Goal: Task Accomplishment & Management: Manage account settings

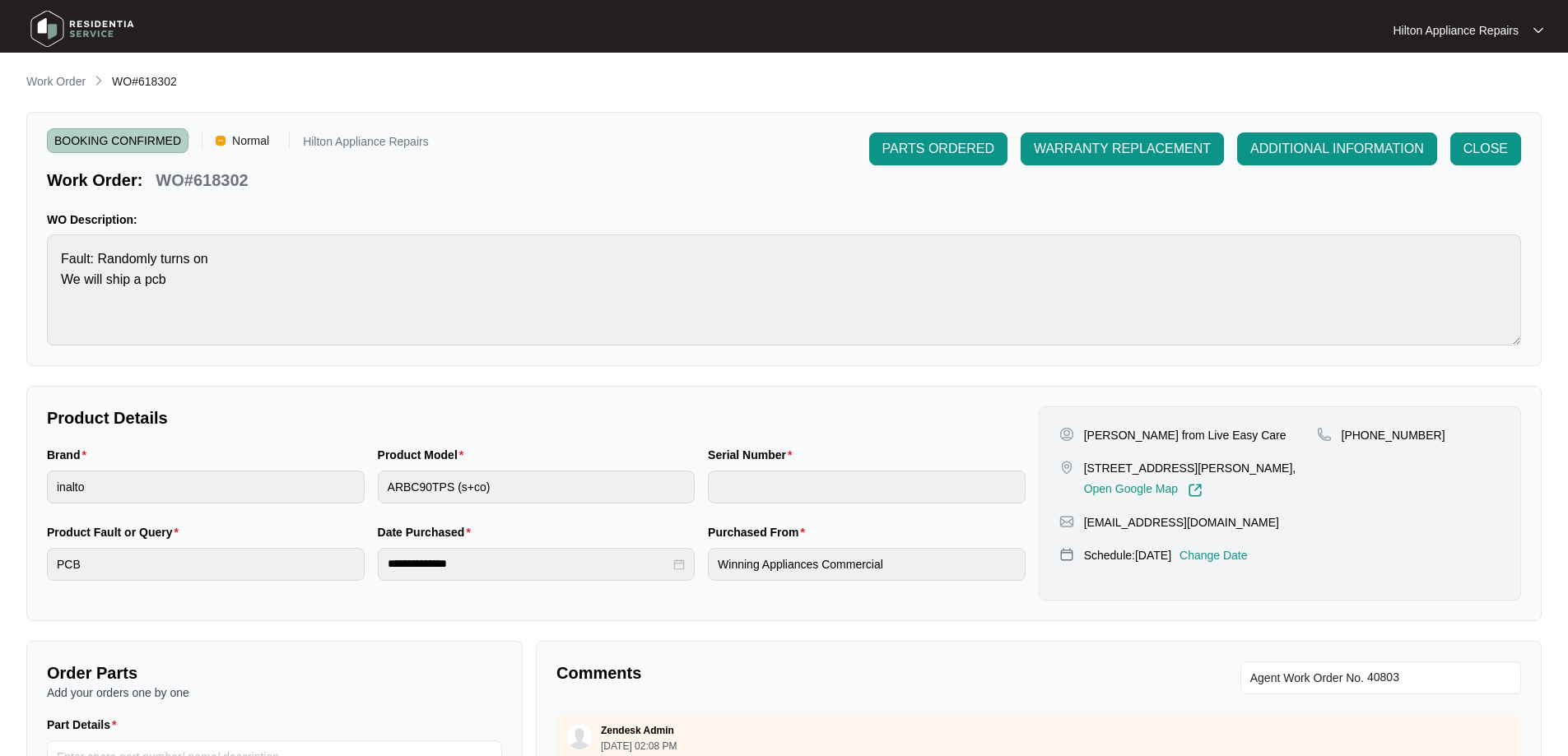
scroll to position [590, 0]
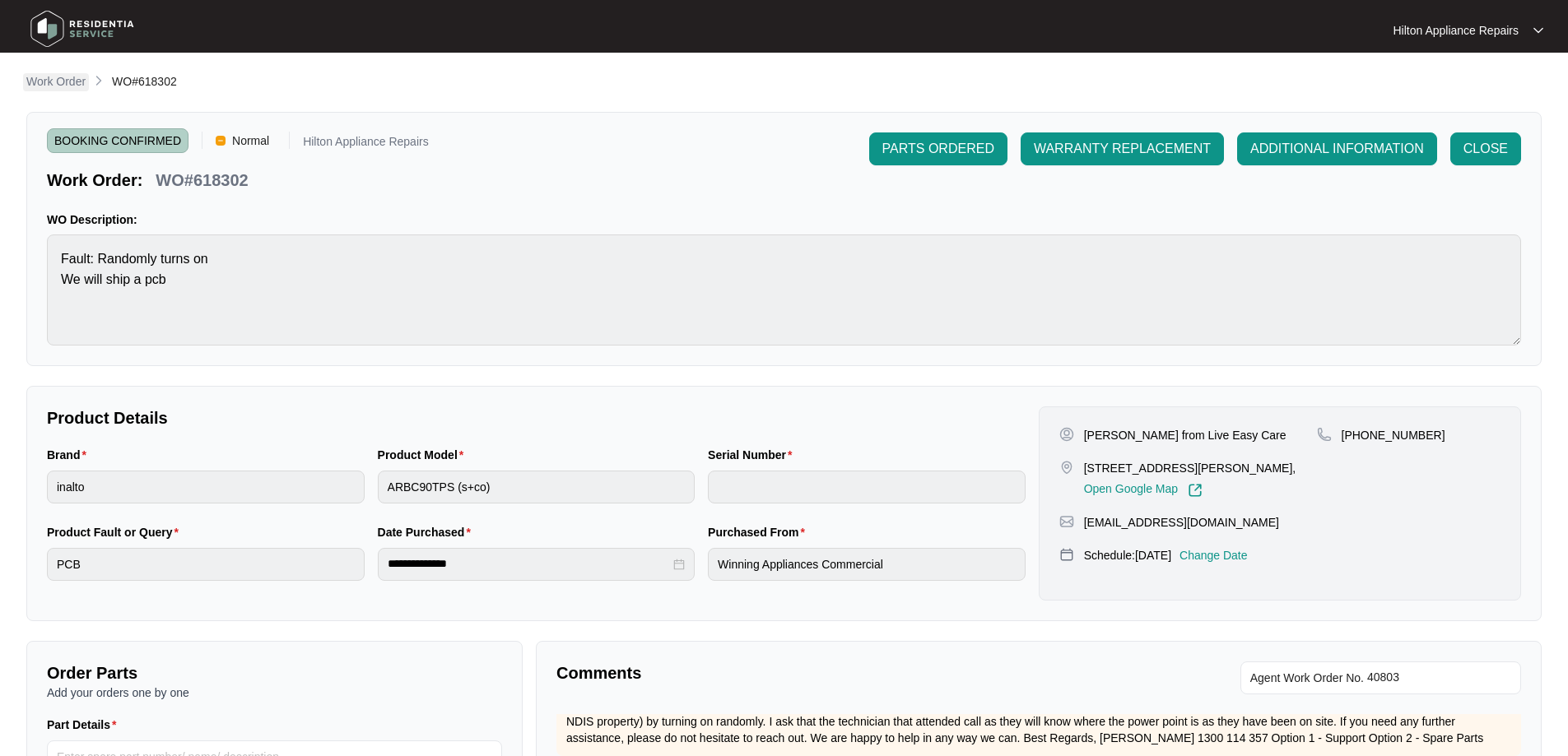
click at [46, 76] on p "Work Order" at bounding box center [55, 81] width 59 height 16
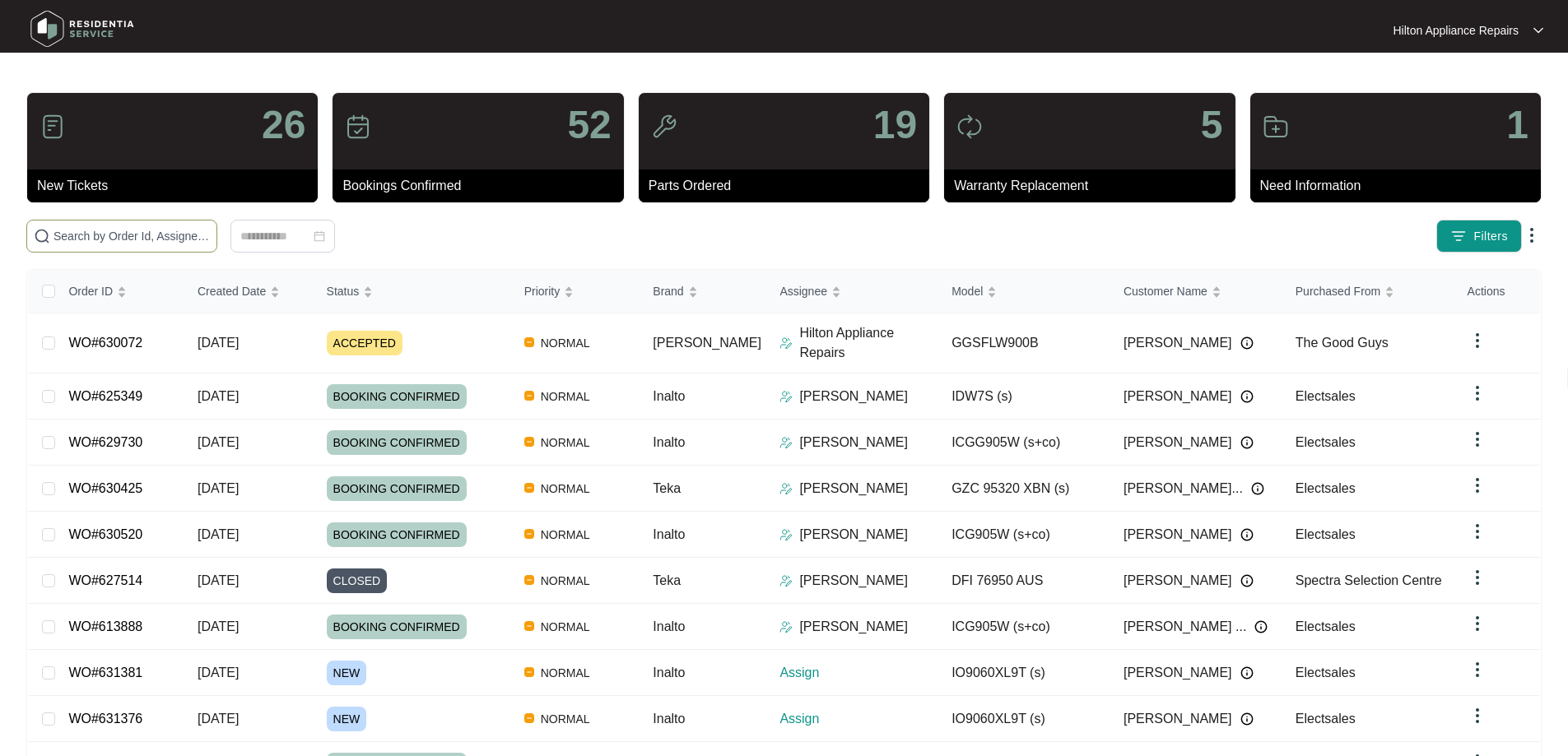
click at [178, 227] on span at bounding box center [121, 236] width 191 height 33
click at [205, 238] on input "text" at bounding box center [131, 236] width 156 height 18
click at [210, 229] on input "text" at bounding box center [131, 236] width 156 height 18
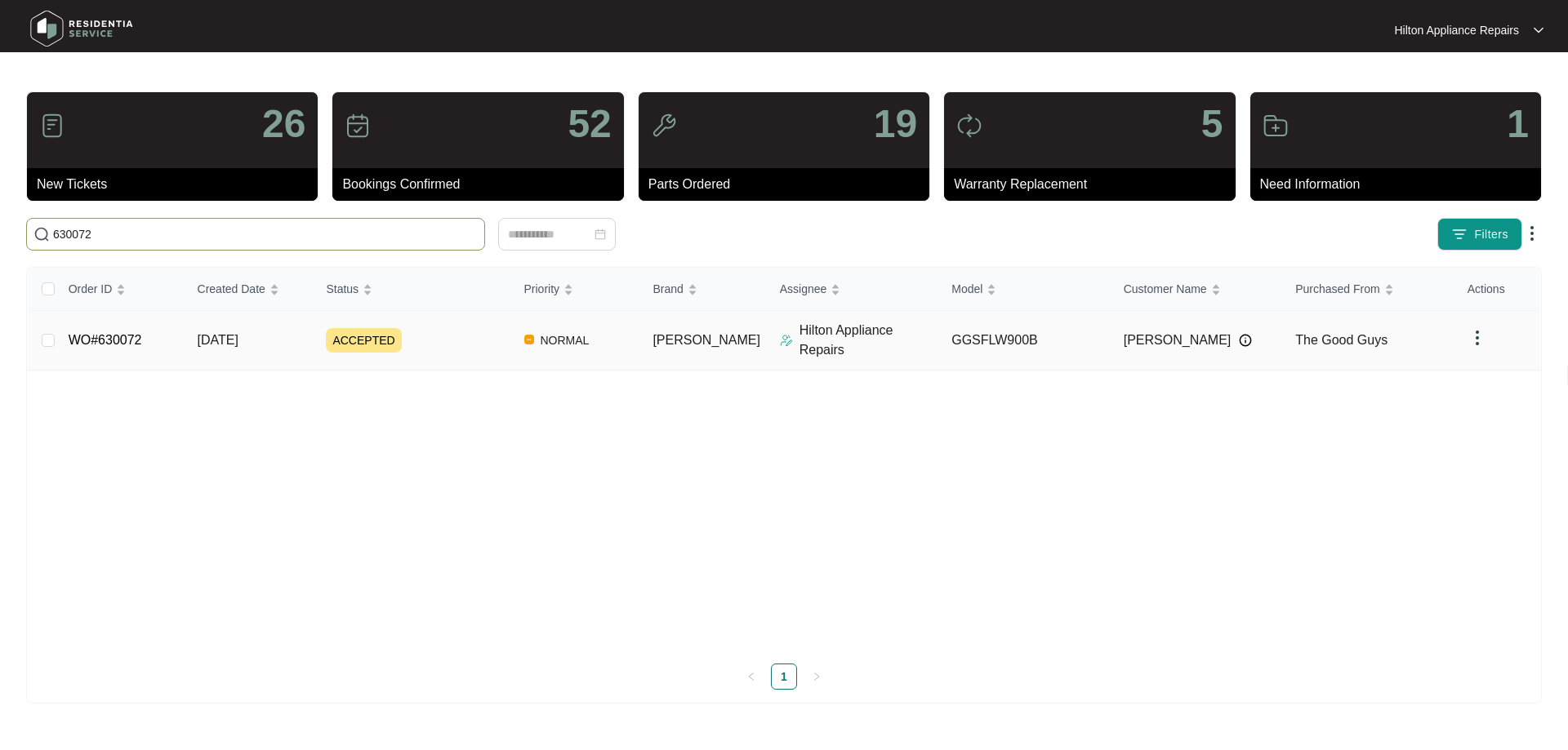
type input "630072"
click at [780, 336] on img at bounding box center [787, 341] width 13 height 13
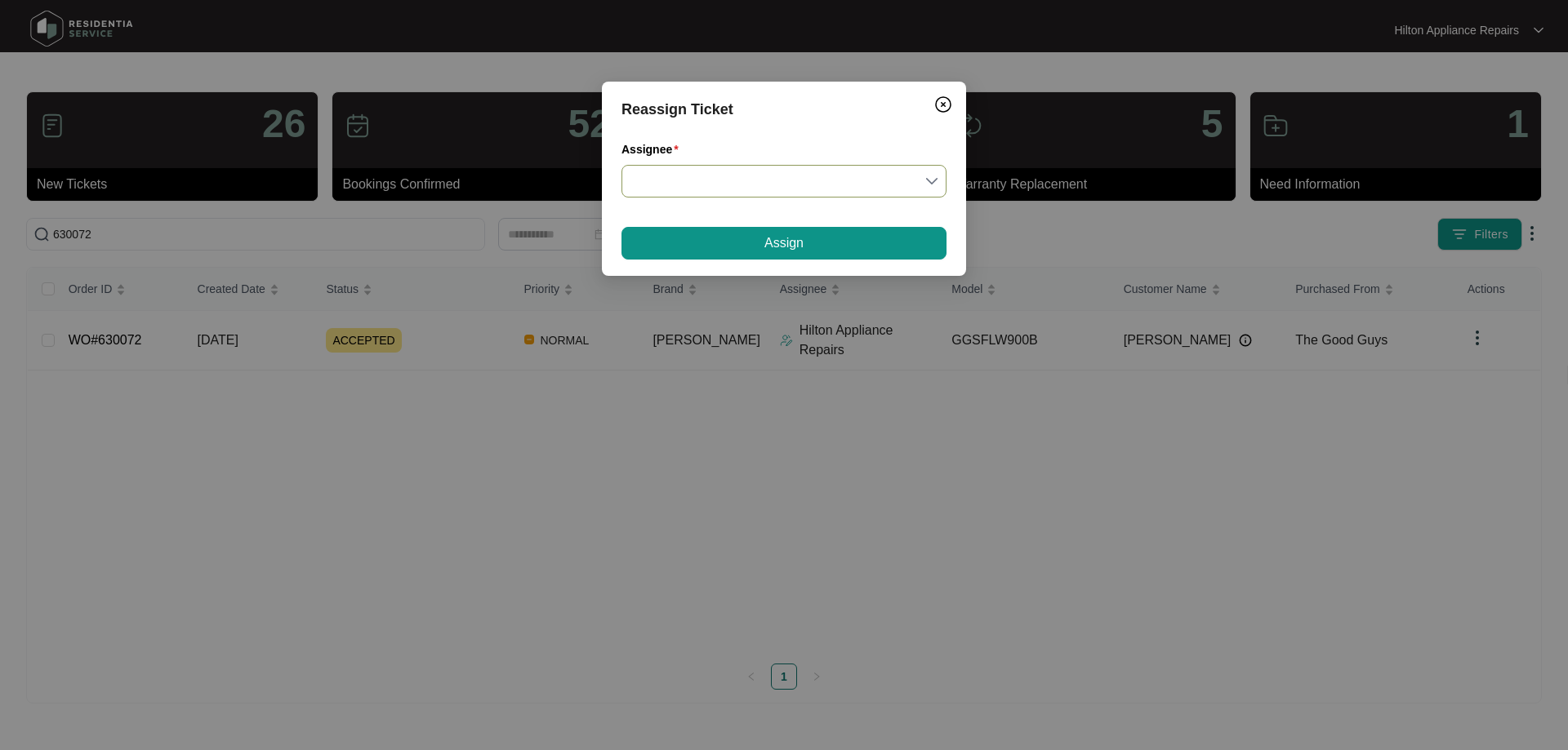
click at [737, 186] on input "Assignee" at bounding box center [784, 181] width 306 height 31
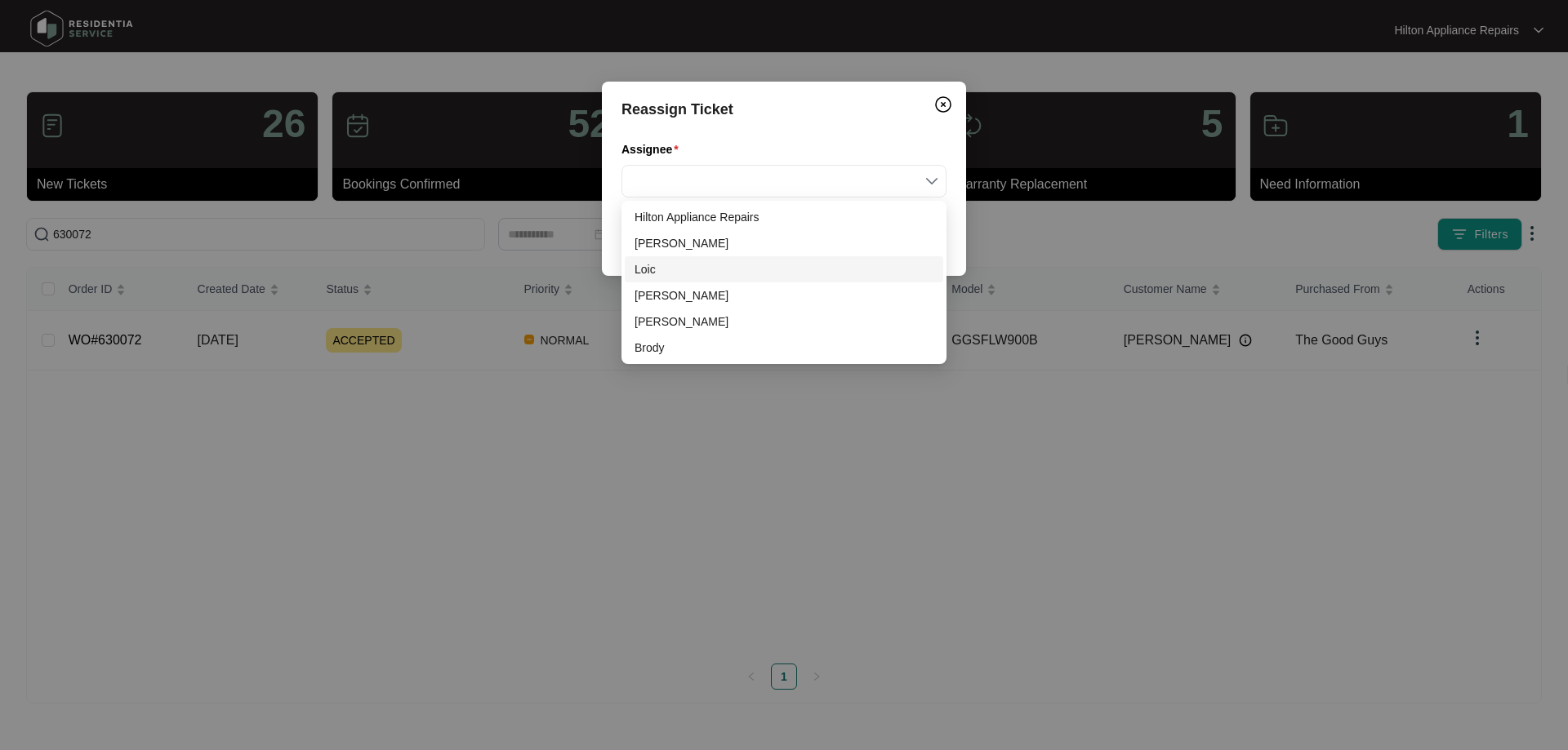
click at [655, 267] on div "Loic" at bounding box center [783, 269] width 299 height 18
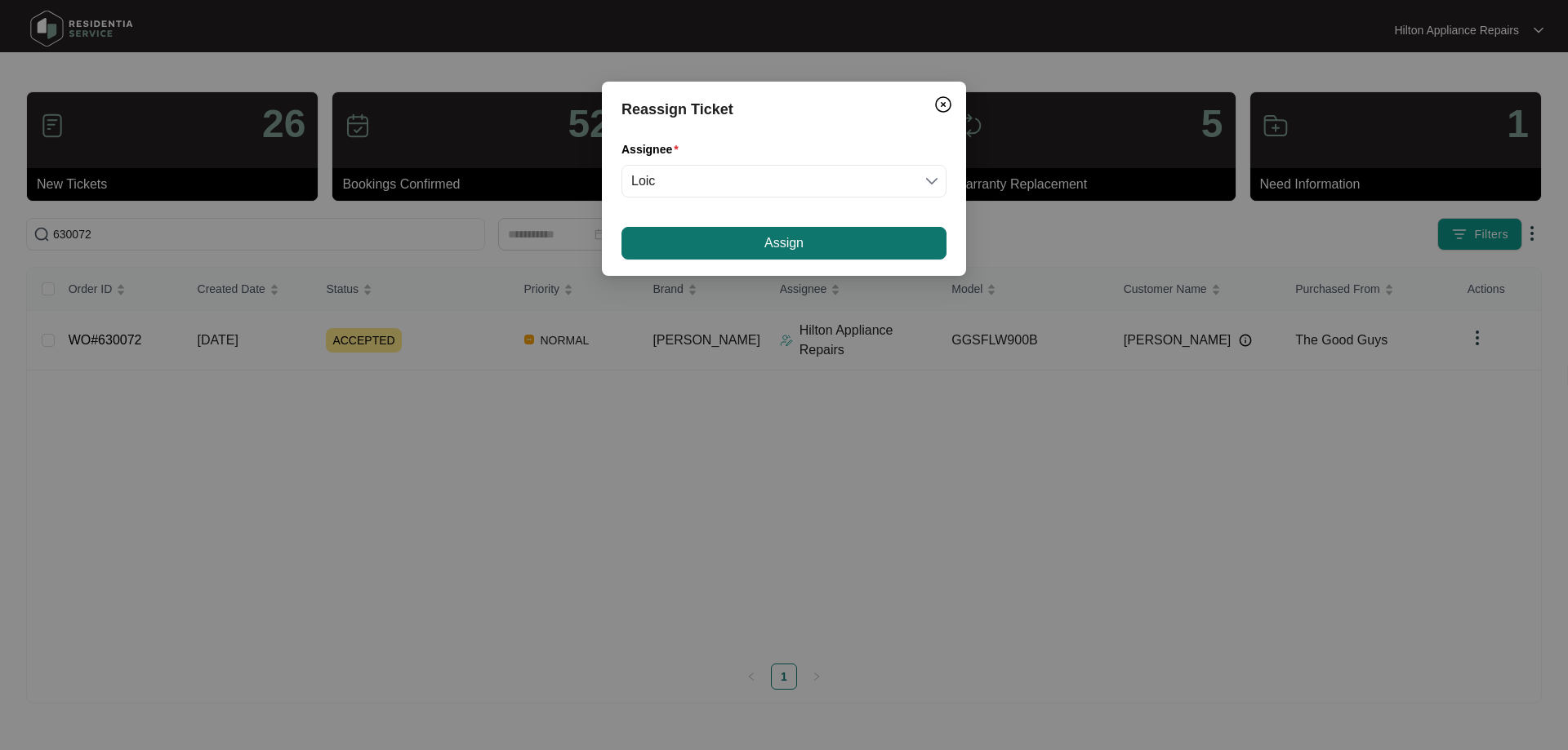
click at [720, 239] on button "Assign" at bounding box center [784, 243] width 325 height 33
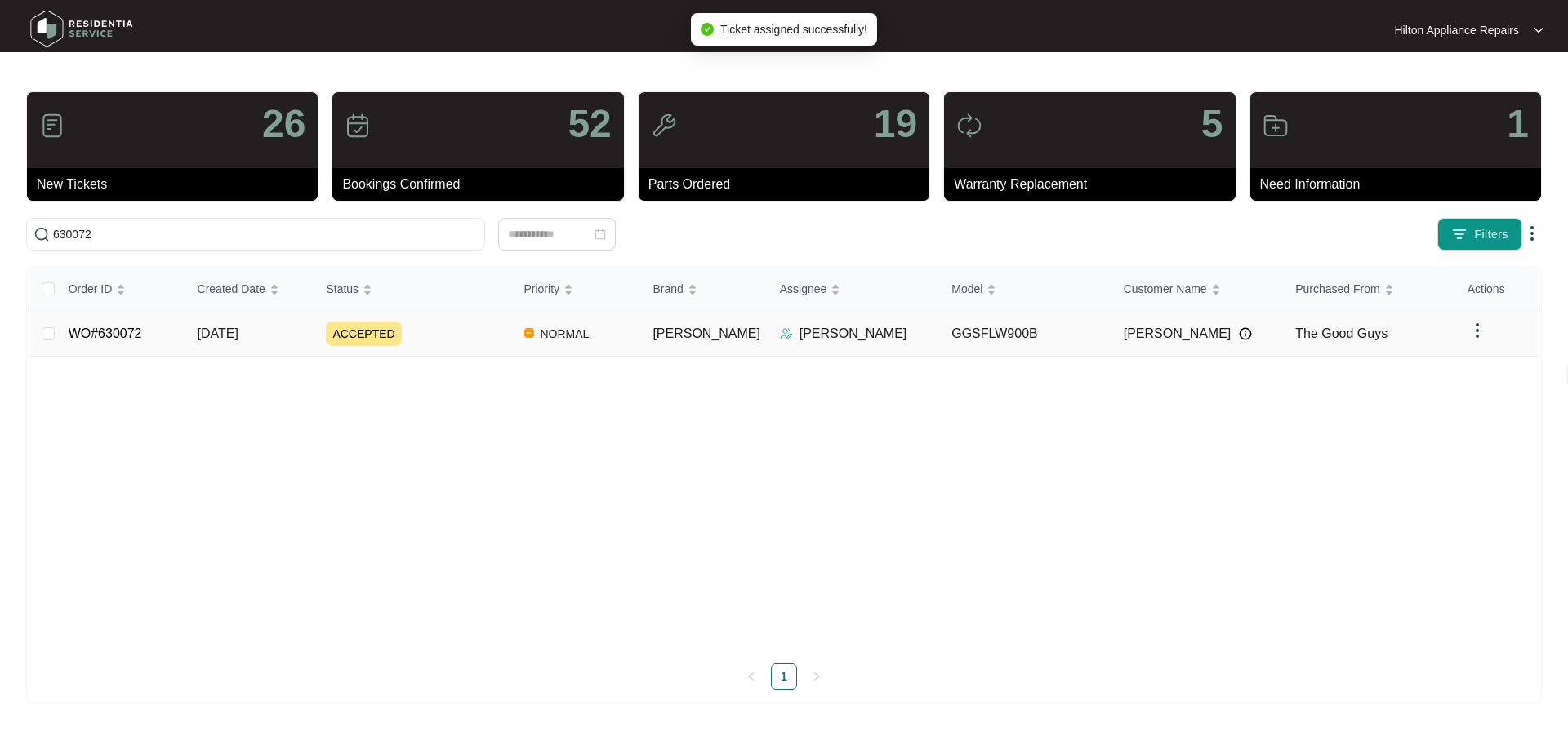
click at [727, 334] on td "[PERSON_NAME]" at bounding box center [702, 334] width 127 height 46
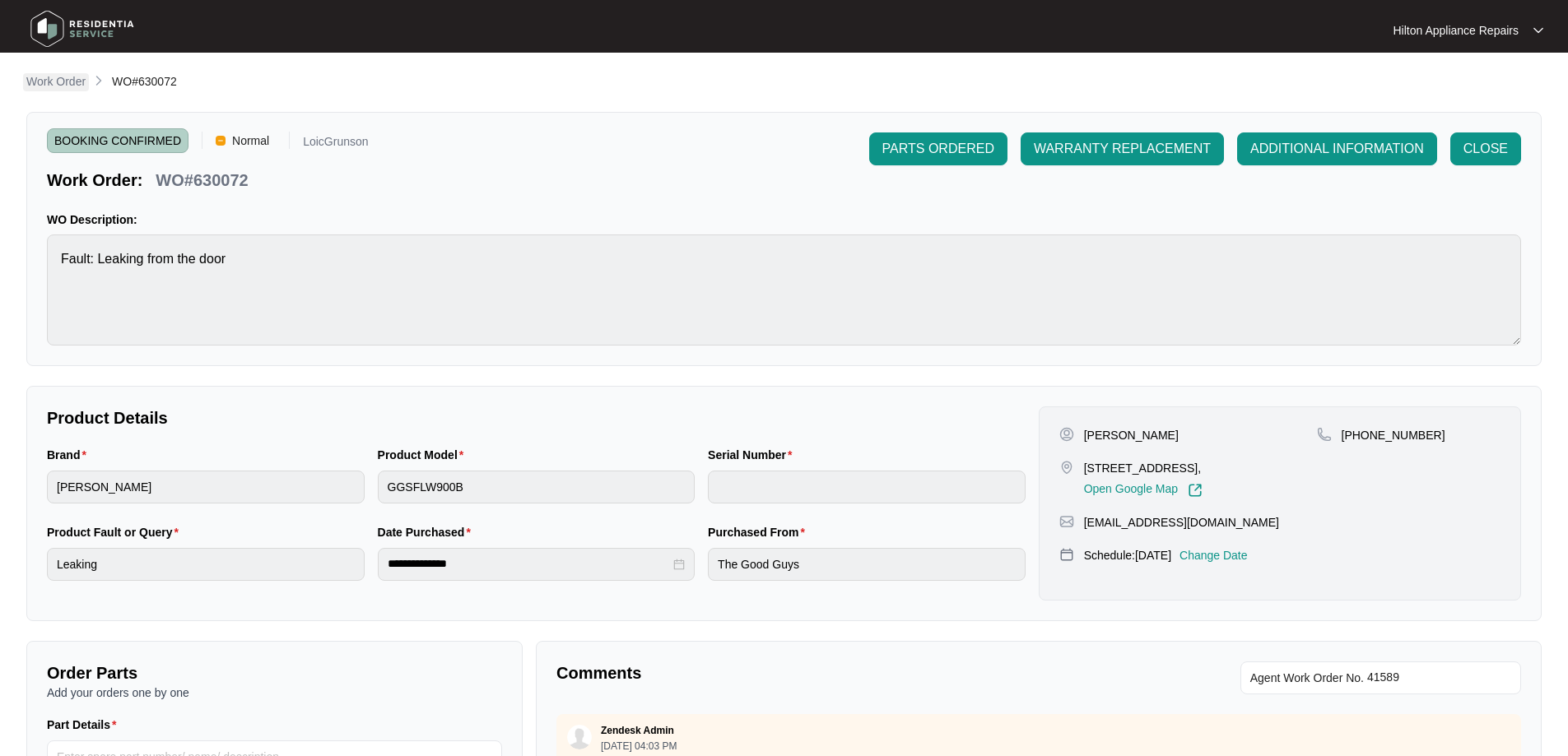
click at [48, 89] on p "Work Order" at bounding box center [55, 81] width 59 height 16
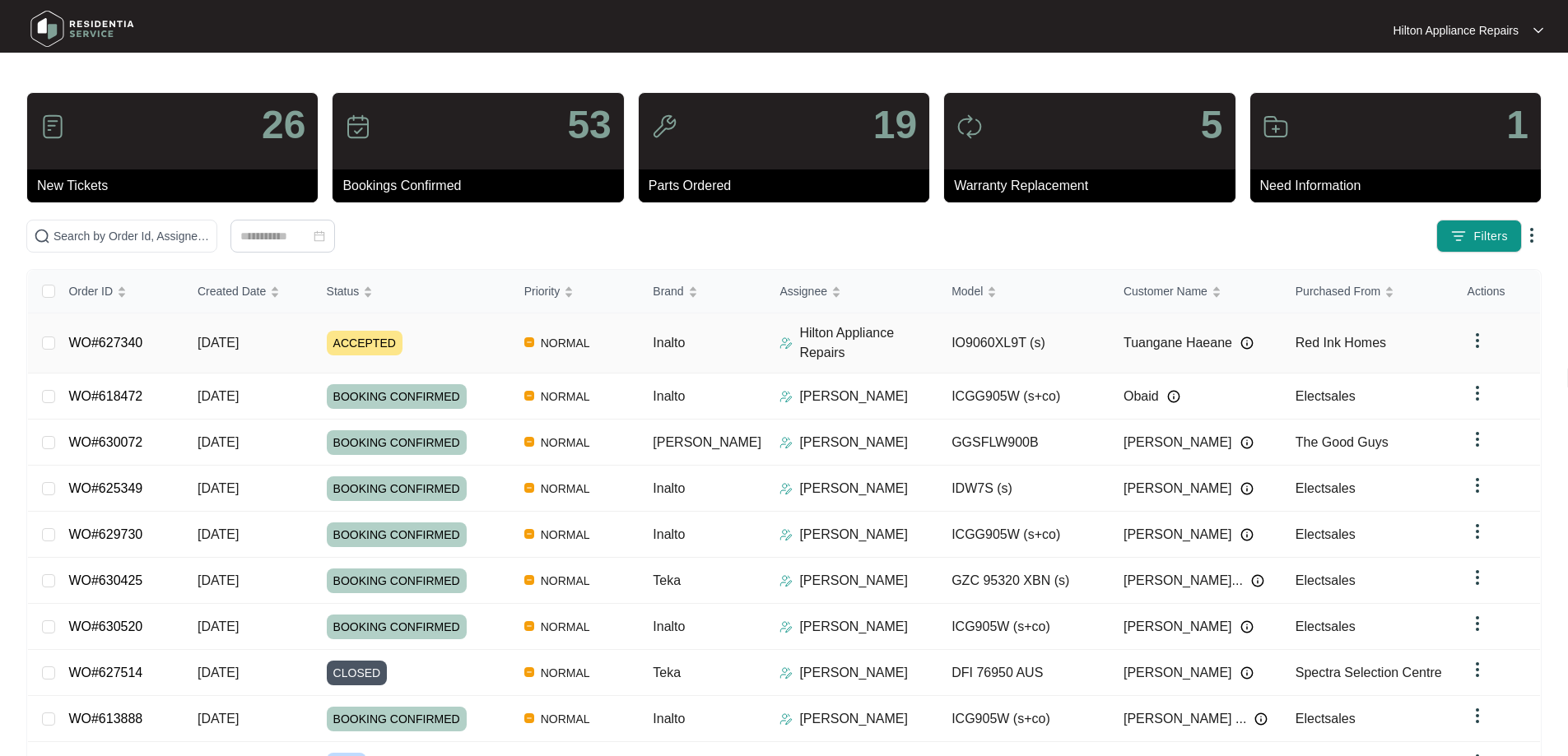
click at [449, 331] on div "ACCEPTED" at bounding box center [418, 343] width 184 height 24
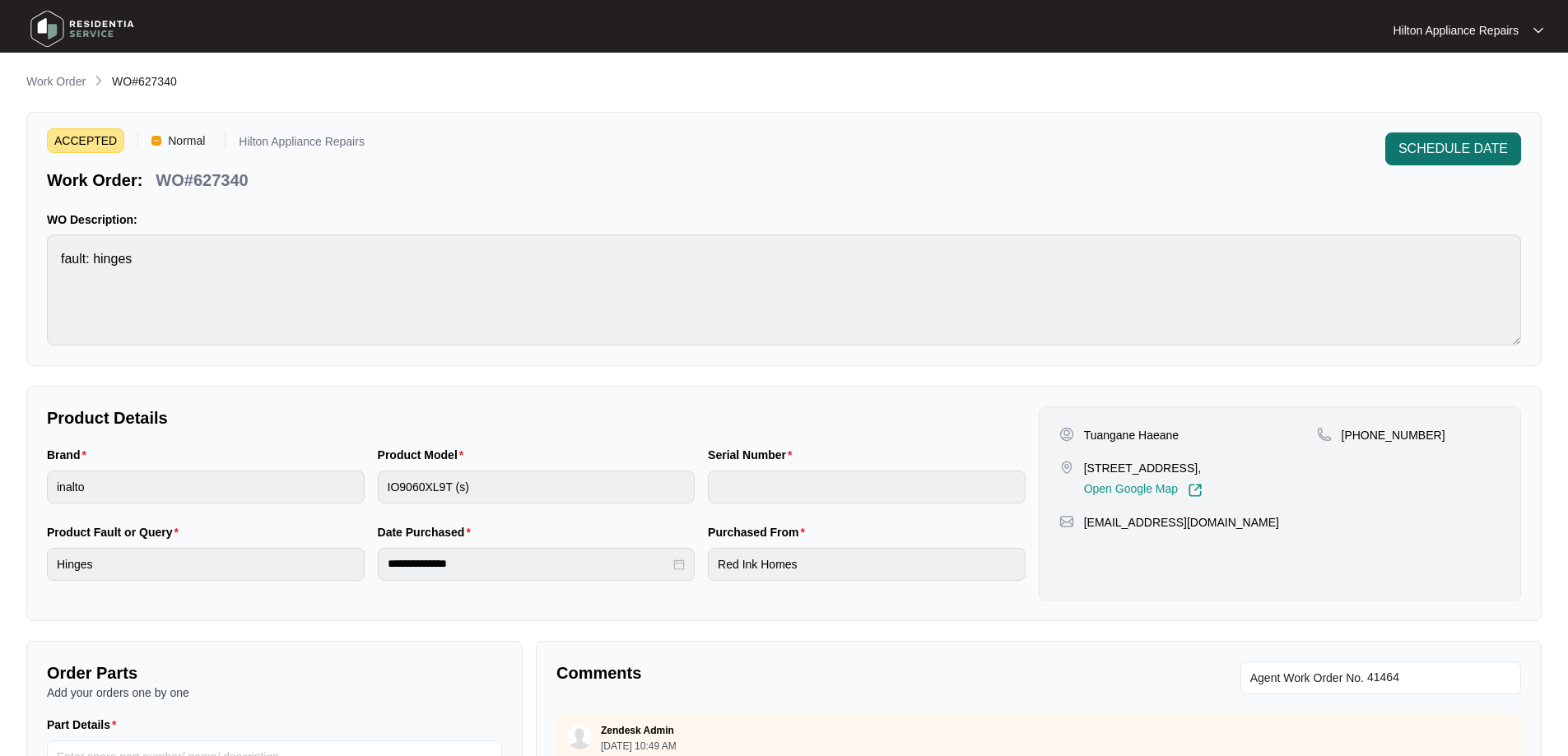
click at [1463, 161] on button "SCHEDULE DATE" at bounding box center [1453, 149] width 136 height 33
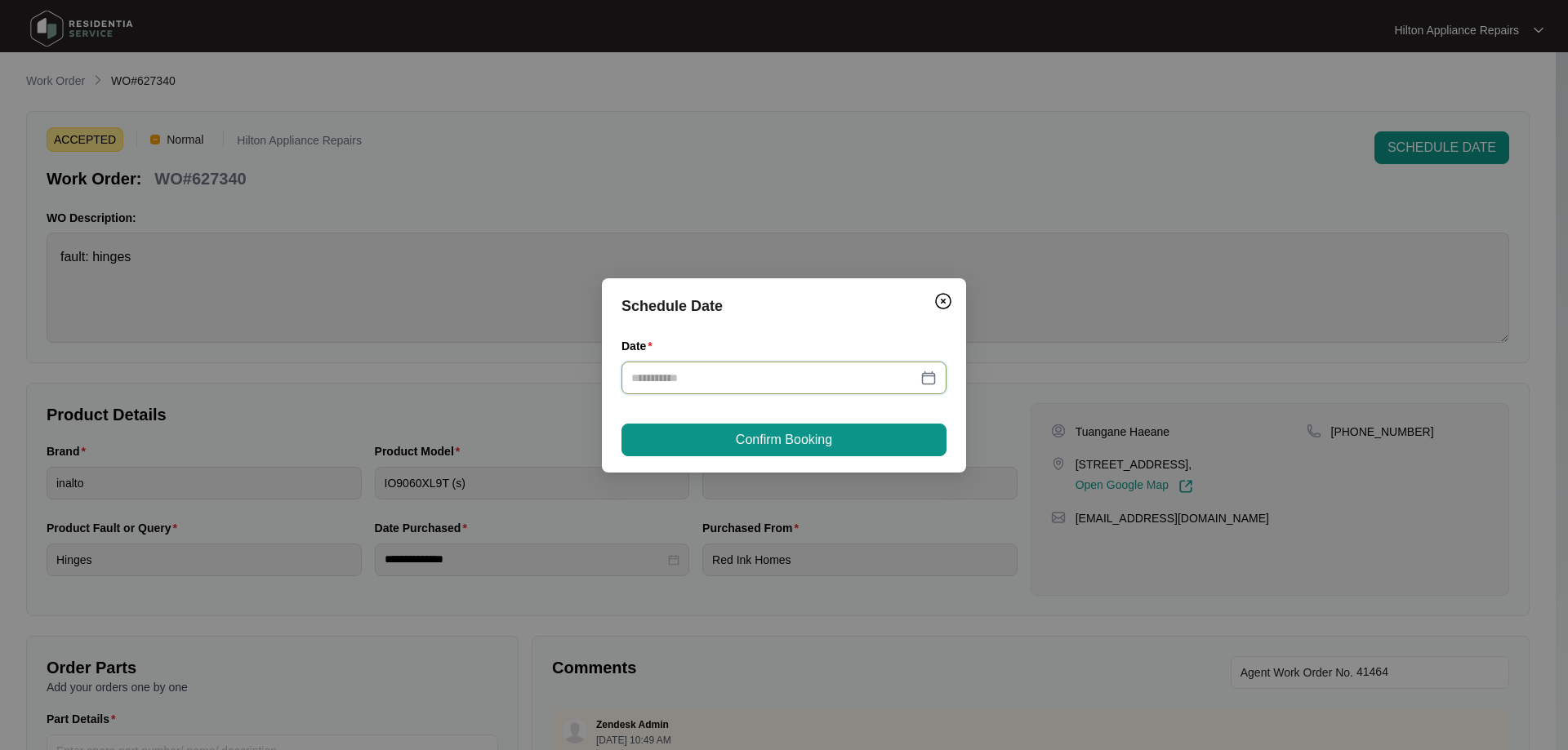
click at [760, 383] on input "Date" at bounding box center [773, 377] width 285 height 18
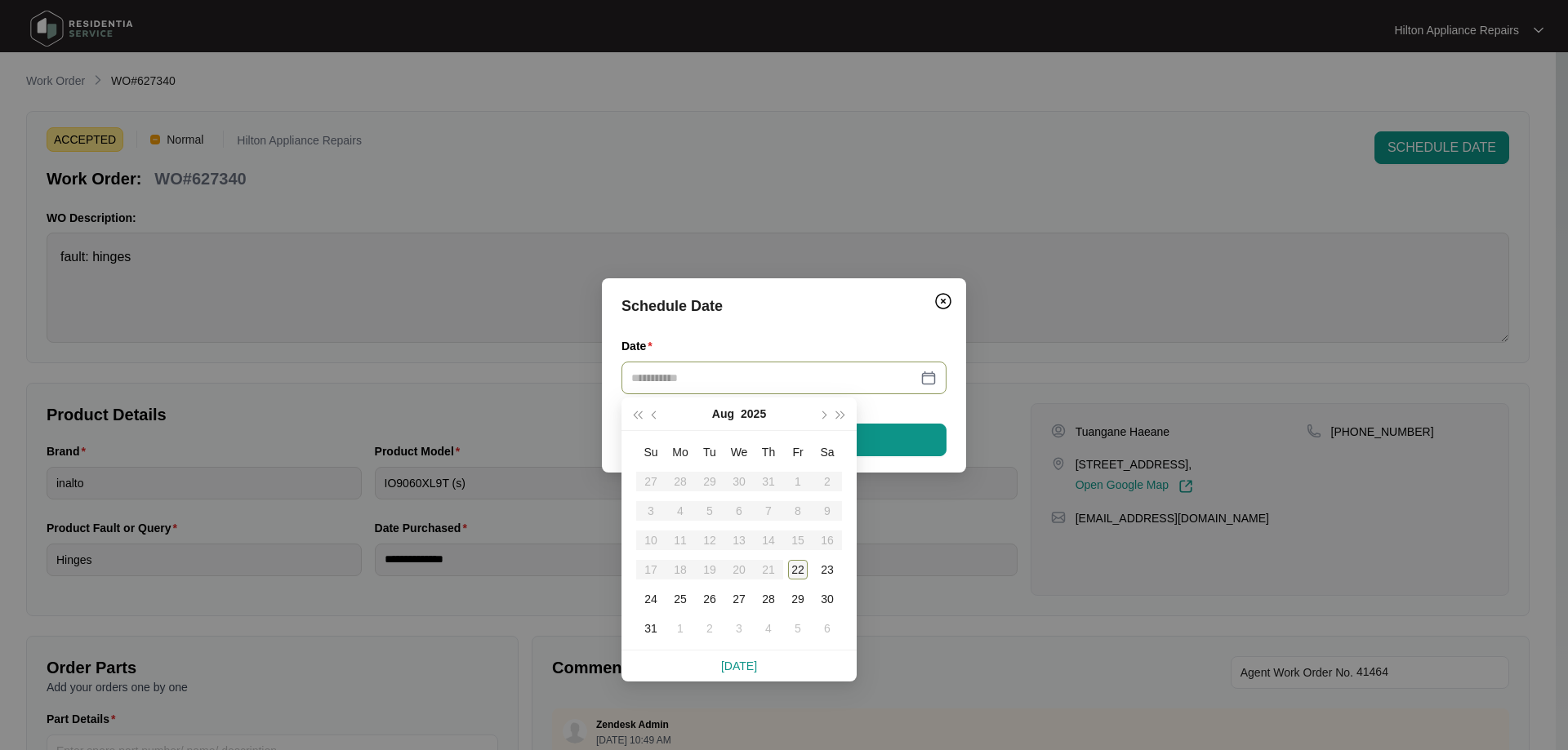
type input "**********"
click at [676, 602] on div "25" at bounding box center [680, 599] width 19 height 19
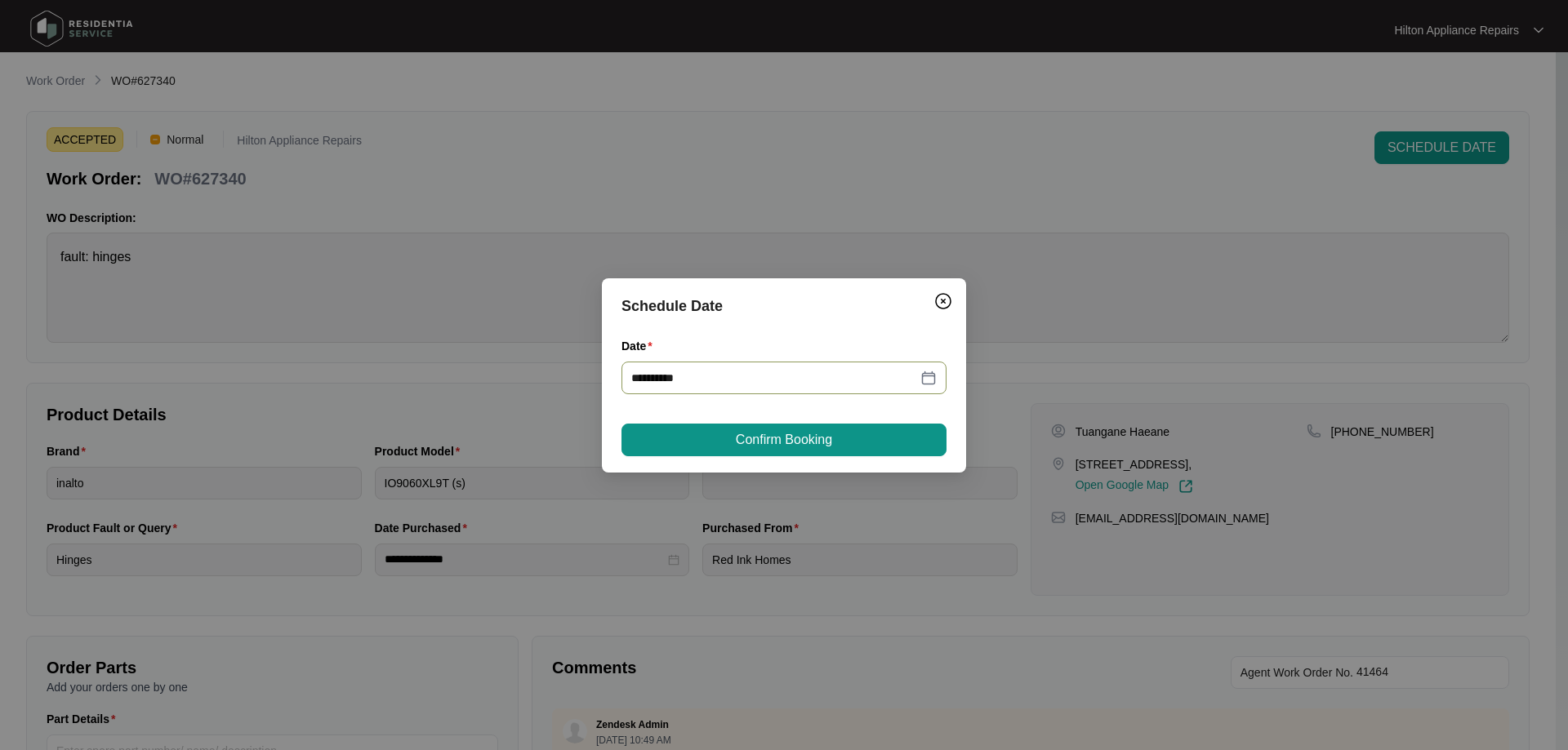
type input "**********"
click at [786, 437] on span "Confirm Booking" at bounding box center [784, 440] width 96 height 19
